Goal: Task Accomplishment & Management: Manage account settings

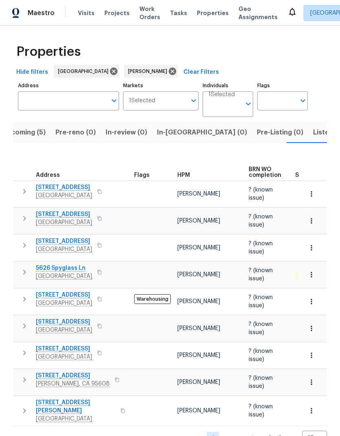
click at [313, 137] on span "Listed (12)" at bounding box center [329, 132] width 33 height 11
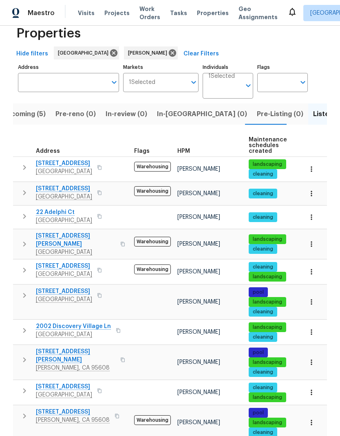
click at [104, 290] on button "button" at bounding box center [99, 295] width 10 height 11
click at [104, 292] on button "button" at bounding box center [99, 295] width 10 height 11
click at [104, 385] on button "button" at bounding box center [99, 390] width 10 height 11
click at [101, 389] on icon "button" at bounding box center [99, 391] width 4 height 4
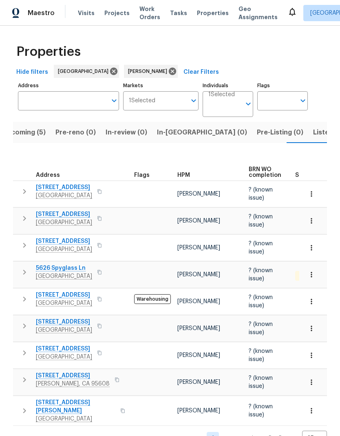
scroll to position [20, 0]
click at [313, 127] on span "Listed (12)" at bounding box center [329, 132] width 33 height 11
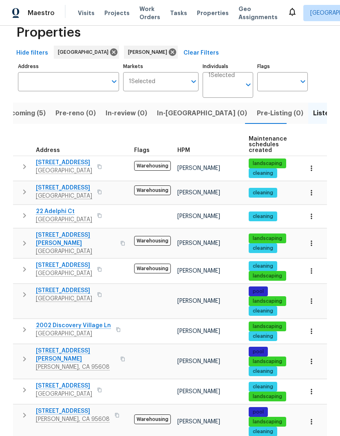
scroll to position [18, 0]
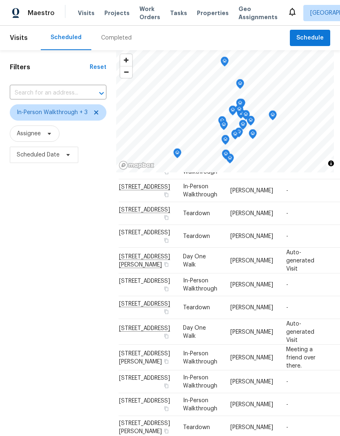
scroll to position [91, 7]
click at [0, 0] on icon at bounding box center [0, 0] width 0 height 0
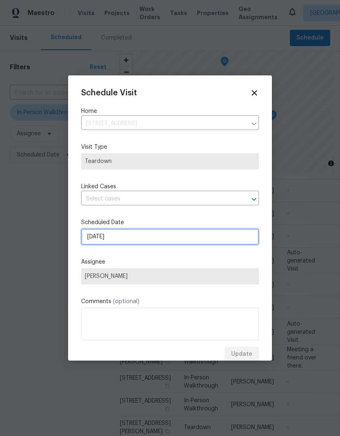
click at [150, 236] on input "8/20/2025" at bounding box center [170, 236] width 178 height 16
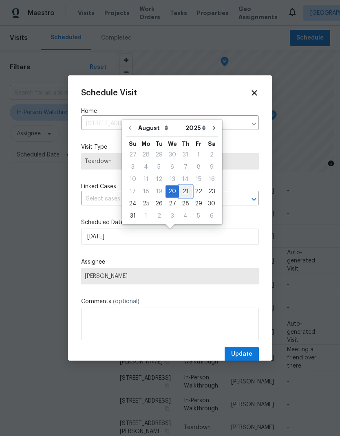
click at [185, 192] on div "21" at bounding box center [185, 191] width 13 height 11
type input "8/21/2025"
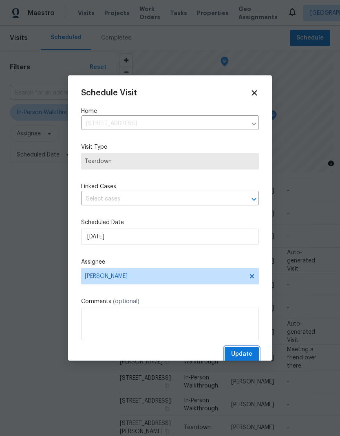
click at [250, 351] on span "Update" at bounding box center [241, 354] width 21 height 10
